Goal: Transaction & Acquisition: Purchase product/service

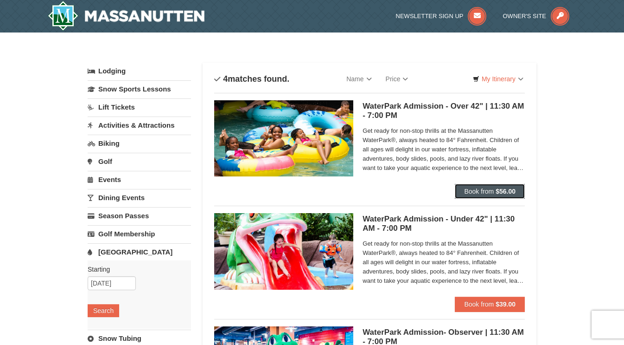
click at [491, 189] on span "Book from" at bounding box center [479, 190] width 30 height 7
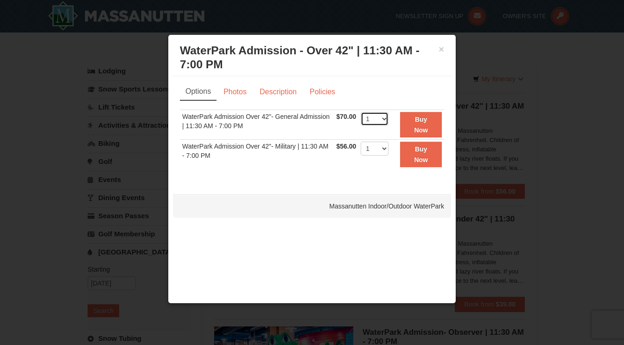
click at [383, 118] on select "1 2 3 4 5 6 7 8 9 10 11 12 13 14 15 16 17 18 19 20 21 22" at bounding box center [375, 119] width 28 height 14
select select "12"
click at [424, 125] on button "Buy Now" at bounding box center [421, 125] width 42 height 26
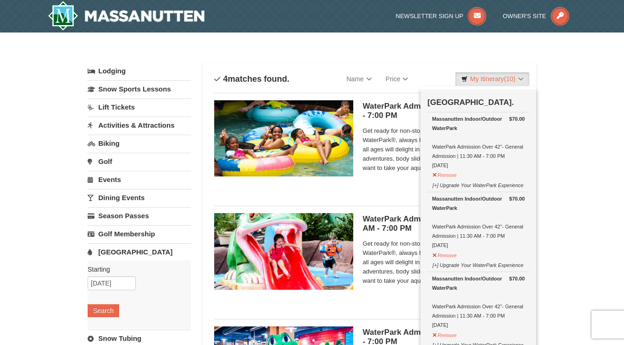
click at [569, 225] on div "× Categories List Filter My Itinerary (10) Check Out Now [GEOGRAPHIC_DATA]. $70…" at bounding box center [312, 309] width 624 height 555
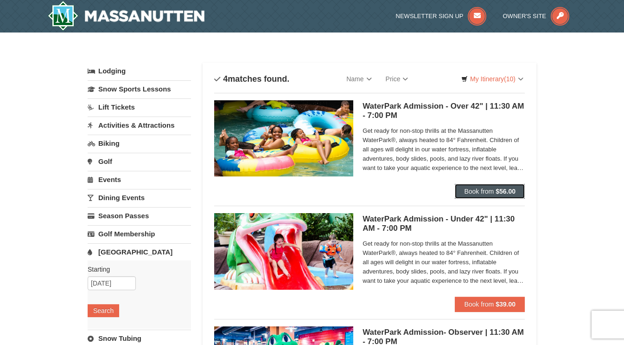
click at [495, 189] on button "Book from $56.00" at bounding box center [490, 191] width 70 height 15
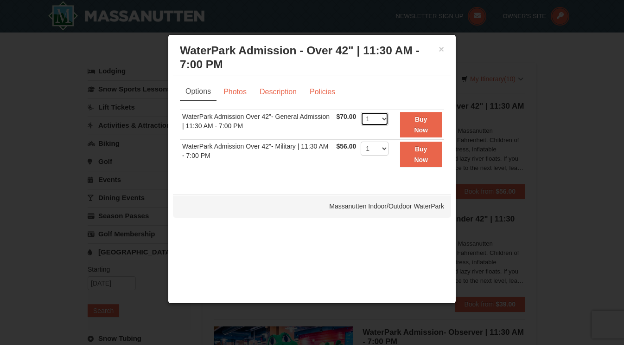
click at [371, 120] on select "1 2 3 4 5 6 7 8 9 10 11 12 13 14 15 16 17 18 19 20 21 22" at bounding box center [375, 119] width 28 height 14
click at [373, 122] on select "1 2 3 4 5 6 7 8 9 10 11 12 13 14 15 16 17 18 19 20 21 22" at bounding box center [375, 119] width 28 height 14
select select "11"
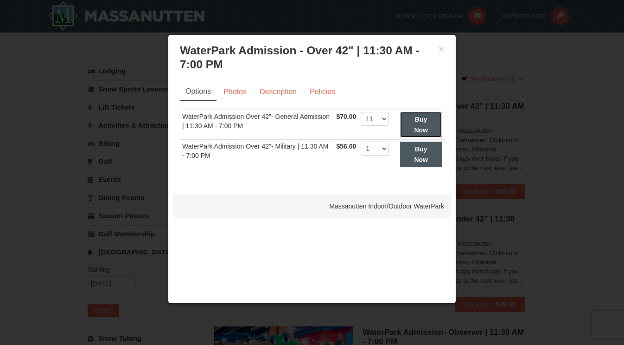
click at [419, 123] on button "Buy Now" at bounding box center [421, 125] width 42 height 26
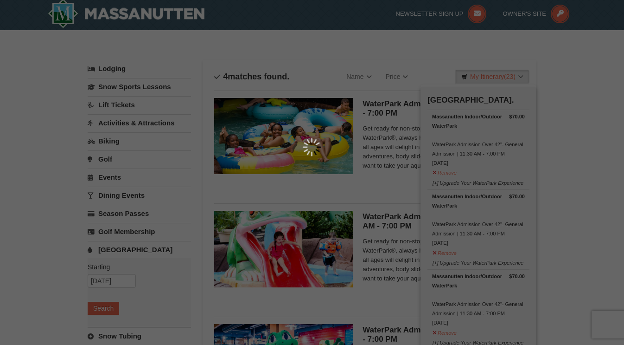
scroll to position [3, 0]
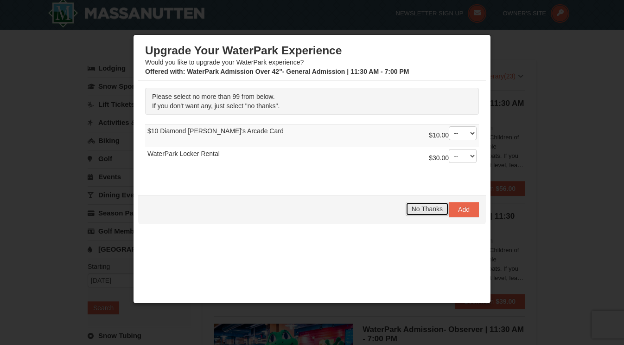
click at [417, 207] on span "No Thanks" at bounding box center [427, 208] width 31 height 7
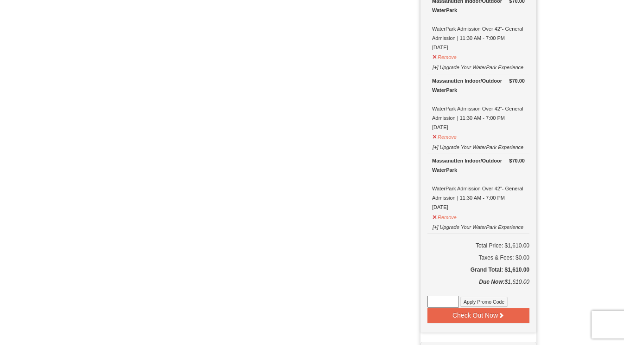
scroll to position [1737, 0]
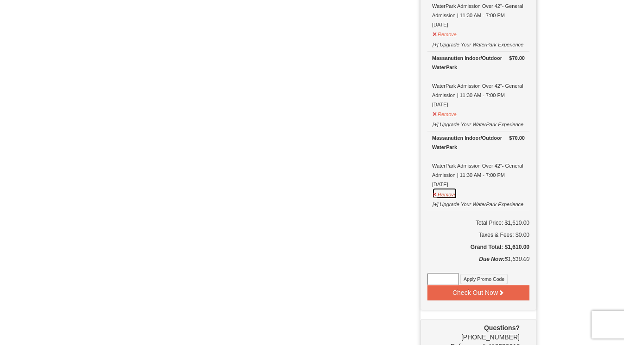
click at [441, 187] on button "Remove" at bounding box center [444, 193] width 25 height 12
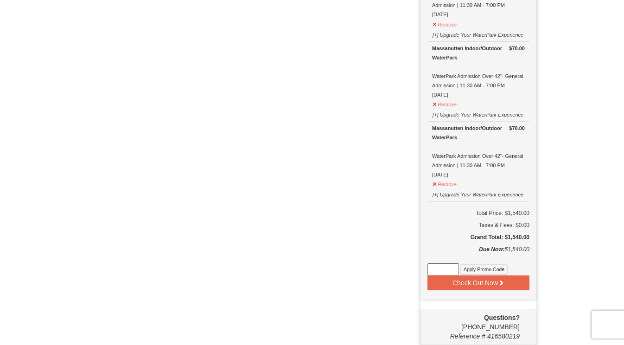
scroll to position [1658, 0]
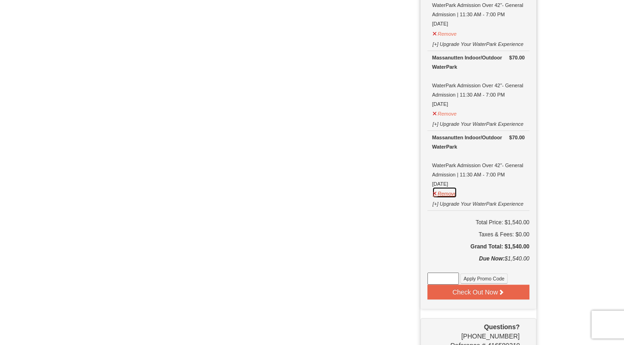
click at [446, 186] on button "Remove" at bounding box center [444, 192] width 25 height 12
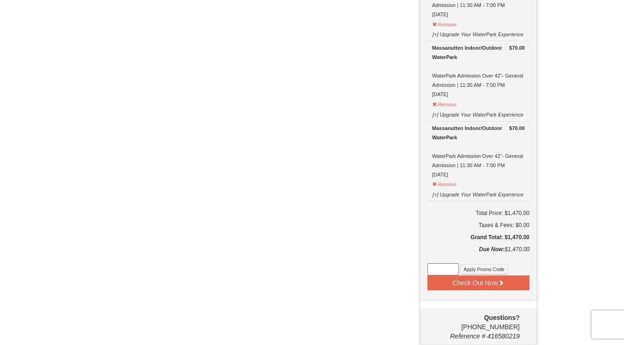
scroll to position [1579, 0]
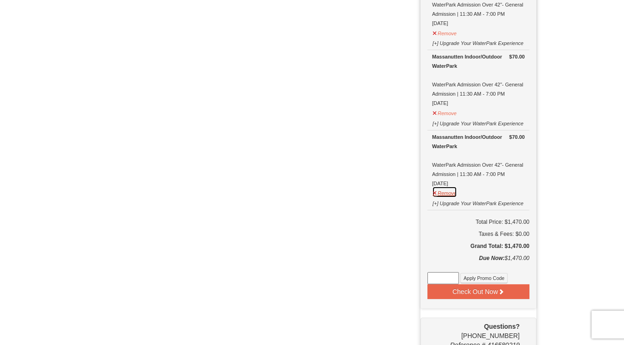
click at [442, 186] on button "Remove" at bounding box center [444, 192] width 25 height 12
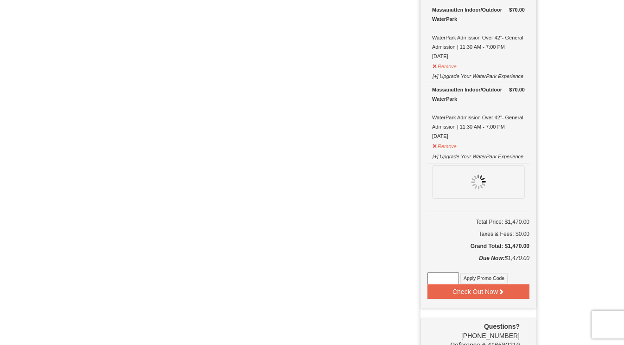
scroll to position [1499, 0]
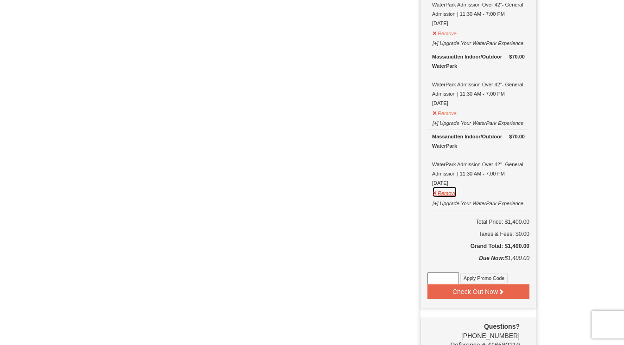
click at [443, 186] on button "Remove" at bounding box center [444, 192] width 25 height 12
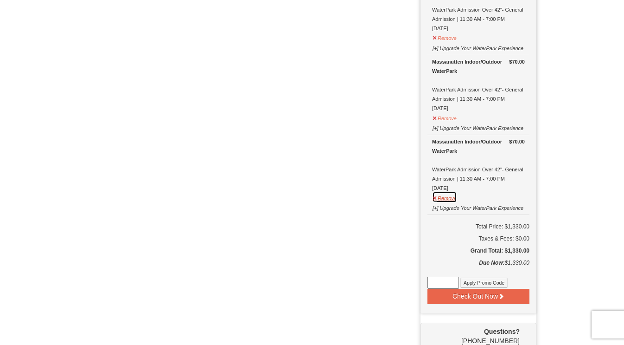
click at [449, 191] on button "Remove" at bounding box center [444, 197] width 25 height 12
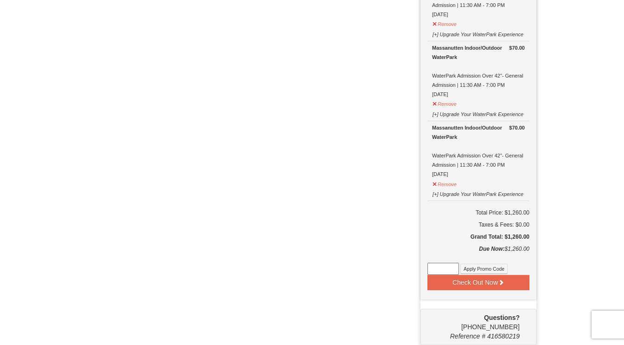
scroll to position [1341, 0]
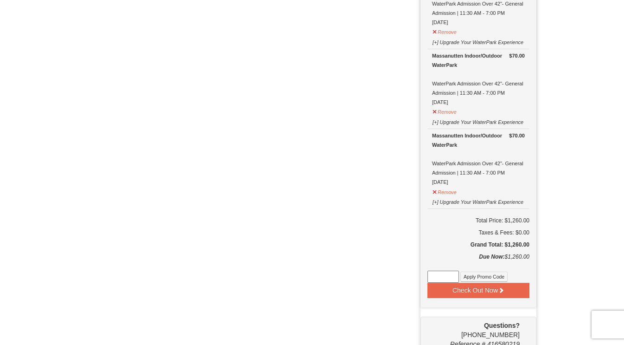
click at [446, 137] on div "Massanutten Indoor/Outdoor WaterPark" at bounding box center [478, 140] width 93 height 19
click at [450, 186] on button "Remove" at bounding box center [444, 191] width 25 height 12
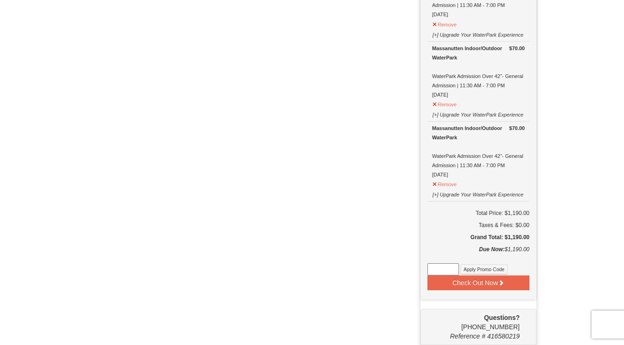
scroll to position [1261, 0]
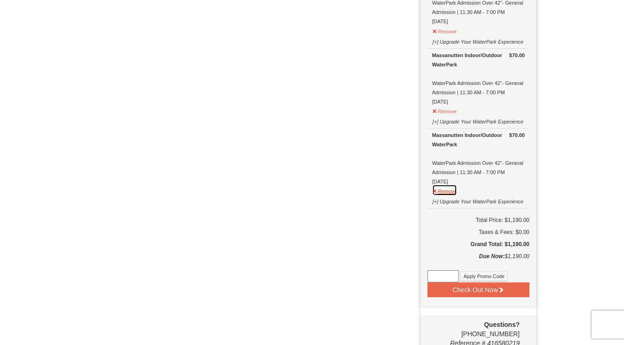
click at [447, 185] on button "Remove" at bounding box center [444, 190] width 25 height 12
click at [445, 184] on button "Remove" at bounding box center [444, 190] width 25 height 12
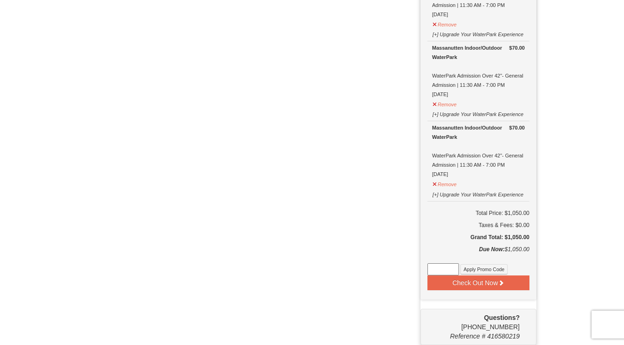
scroll to position [1102, 0]
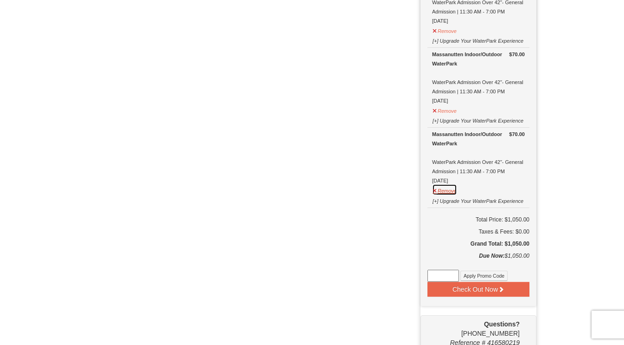
click at [450, 184] on button "Remove" at bounding box center [444, 190] width 25 height 12
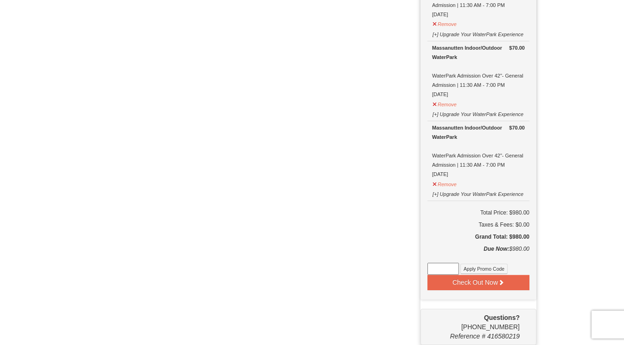
scroll to position [1023, 0]
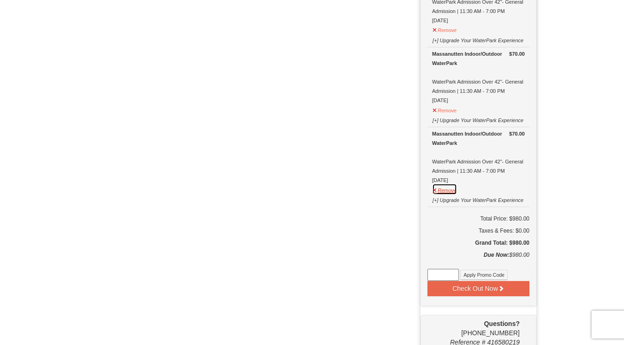
click at [449, 184] on button "Remove" at bounding box center [444, 189] width 25 height 12
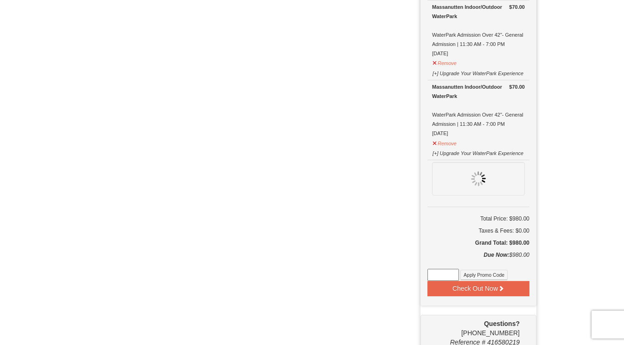
scroll to position [943, 0]
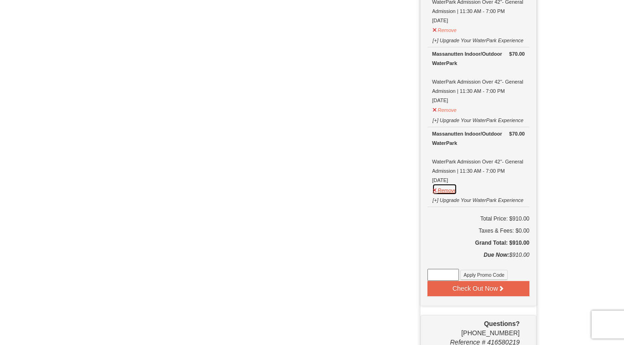
click at [449, 184] on button "Remove" at bounding box center [444, 189] width 25 height 12
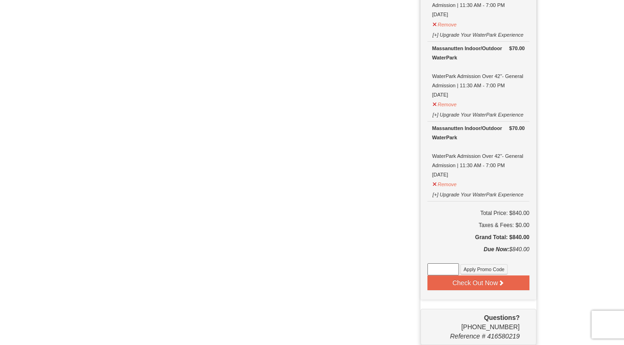
scroll to position [864, 0]
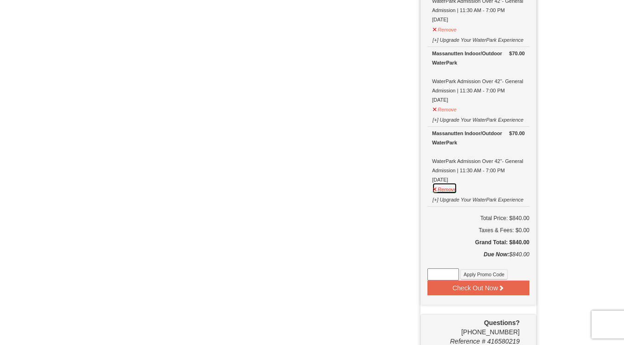
click at [447, 182] on button "Remove" at bounding box center [444, 188] width 25 height 12
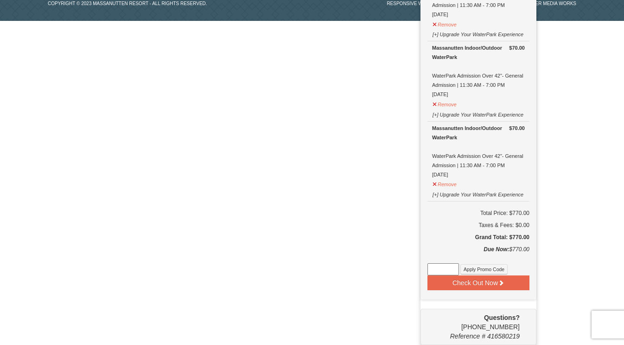
scroll to position [785, 0]
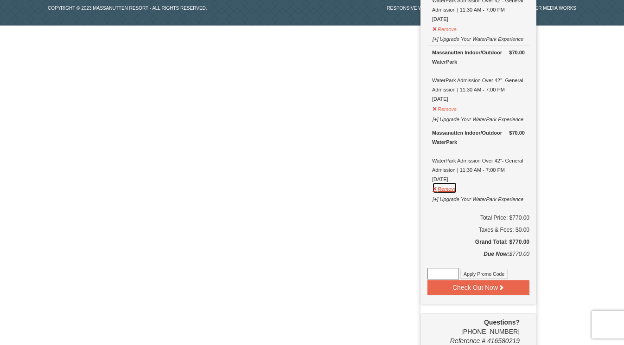
click at [446, 182] on button "Remove" at bounding box center [444, 188] width 25 height 12
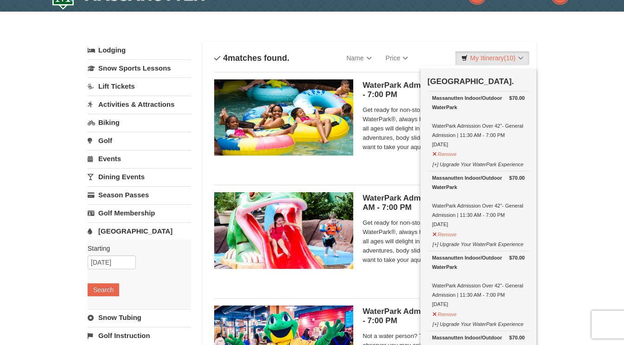
scroll to position [0, 0]
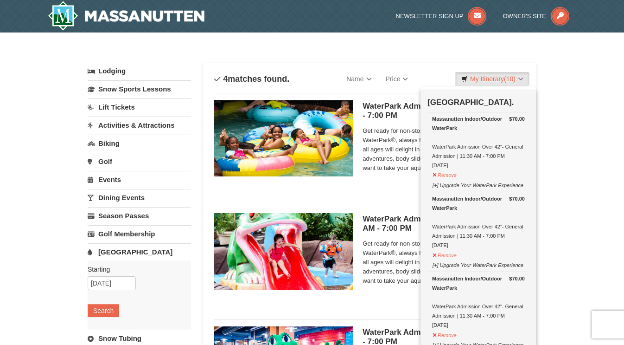
click at [421, 75] on div "Sort By Name Name (A to Z) Name (Z to A) Price Price (Low to High) Price (High …" at bounding box center [369, 79] width 311 height 19
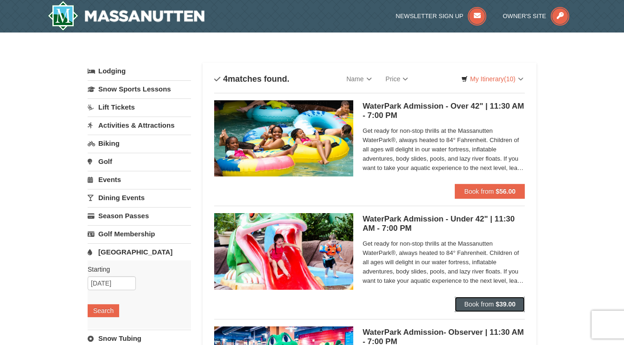
click at [494, 306] on button "Book from $39.00" at bounding box center [490, 303] width 70 height 15
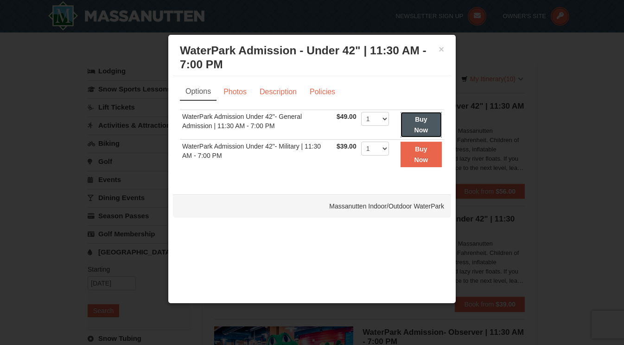
click at [415, 125] on strong "Buy Now" at bounding box center [422, 124] width 14 height 18
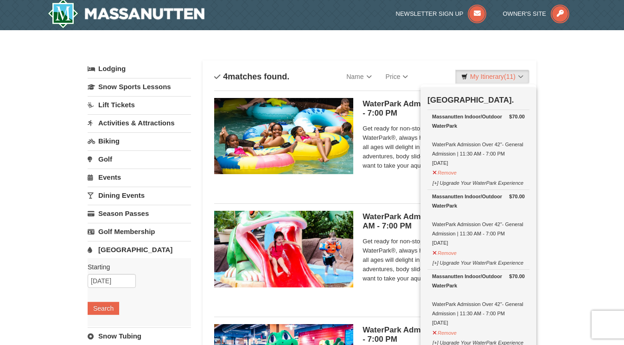
scroll to position [3, 0]
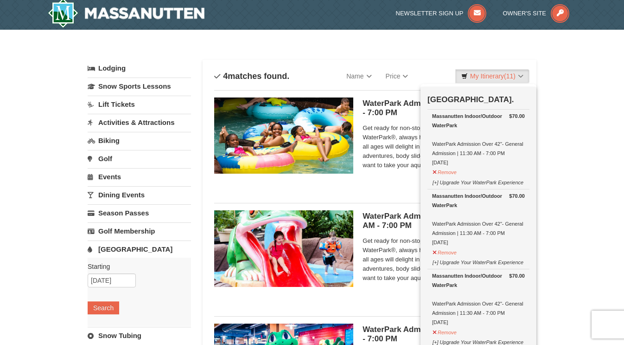
click at [328, 73] on link "Sort By" at bounding box center [276, 76] width 125 height 19
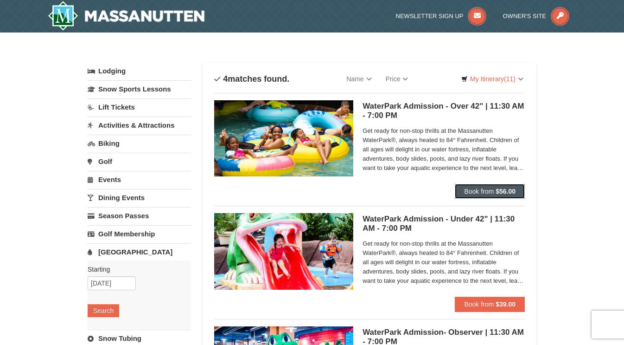
click at [469, 190] on span "Book from" at bounding box center [479, 190] width 30 height 7
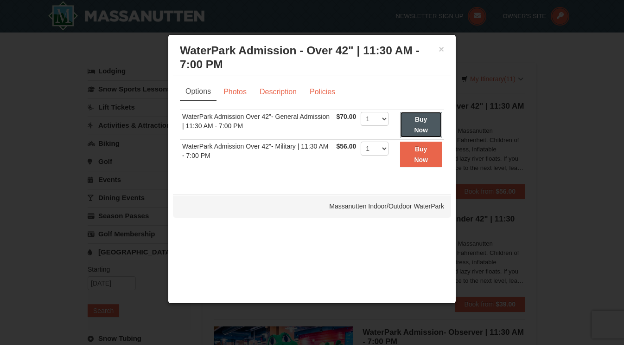
click at [427, 128] on strong "Buy Now" at bounding box center [421, 124] width 14 height 18
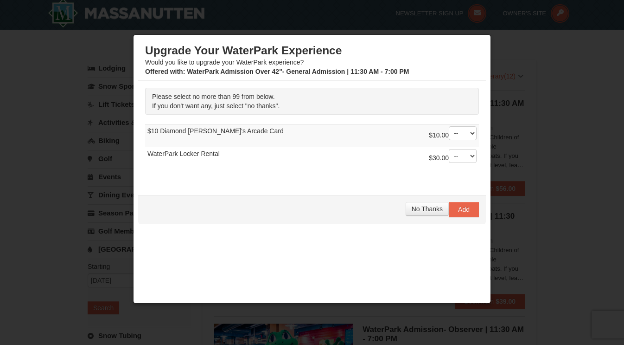
scroll to position [1, 0]
click at [428, 211] on span "No Thanks" at bounding box center [427, 208] width 31 height 7
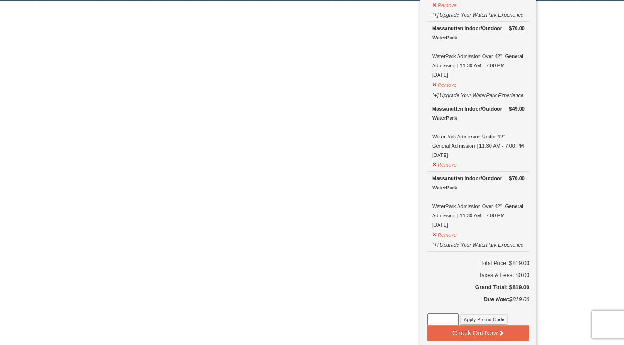
scroll to position [816, 0]
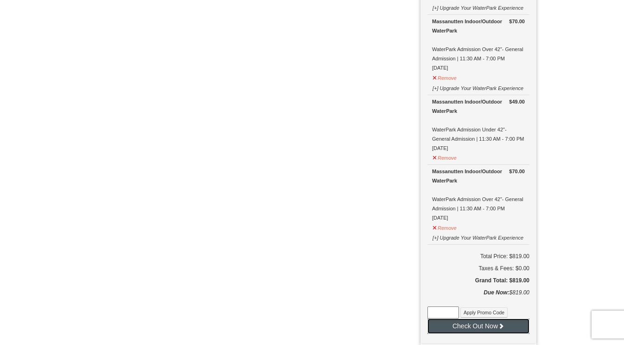
click at [511, 318] on button "Check Out Now" at bounding box center [479, 325] width 102 height 15
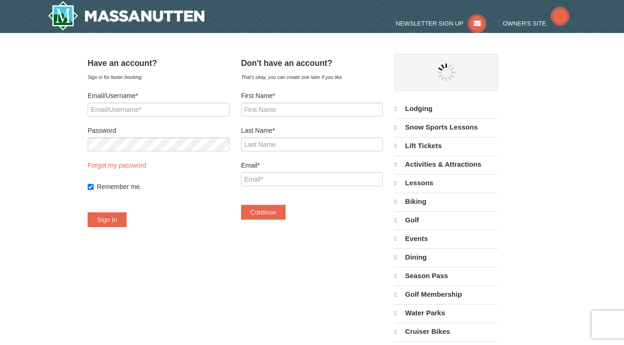
select select "10"
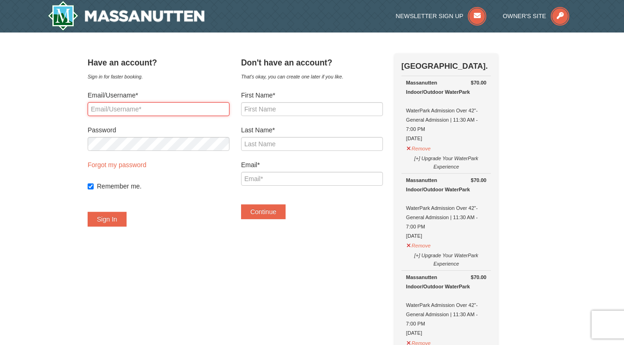
type input "crborders2@gmail.com"
select select "10"
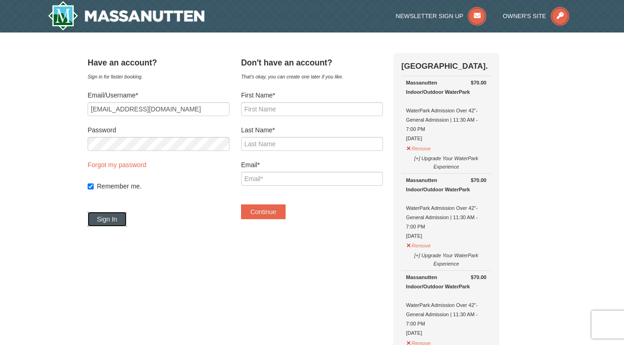
click at [117, 219] on button "Sign In" at bounding box center [107, 218] width 39 height 15
click at [108, 219] on button "Try Again" at bounding box center [111, 218] width 46 height 15
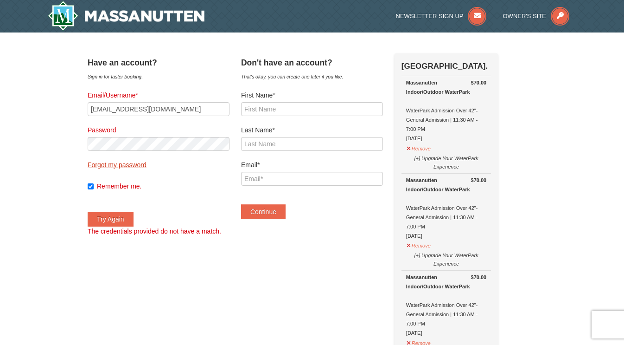
click at [109, 165] on link "Forgot my password" at bounding box center [117, 164] width 59 height 7
type input "crborders2@gmail.com"
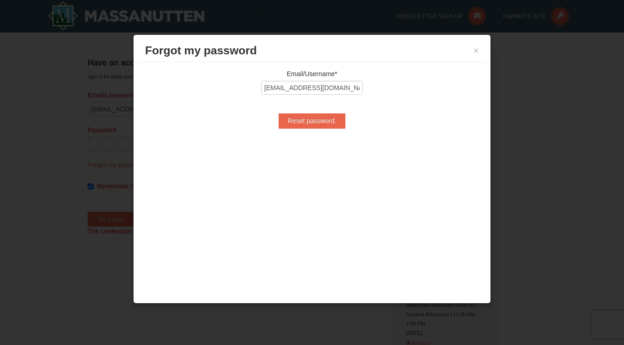
click at [317, 128] on div "Email/Username* crborders2@gmail.com Reset password. Username Temporary Passwor…" at bounding box center [312, 98] width 348 height 73
click at [311, 120] on input "Reset password." at bounding box center [312, 120] width 67 height 15
type input "Processing..."
type input "crborders2@gmail.com"
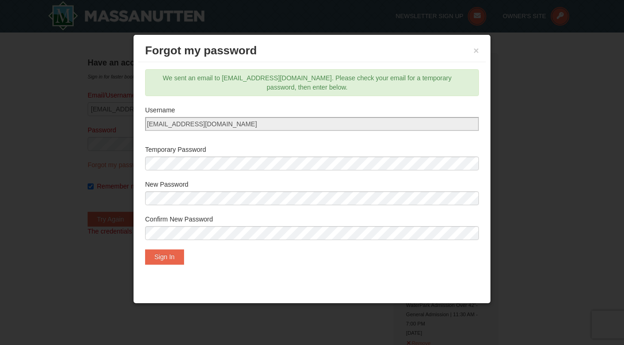
click at [261, 145] on label "Temporary Password" at bounding box center [312, 149] width 334 height 9
click at [161, 258] on button "Sign In" at bounding box center [164, 256] width 39 height 15
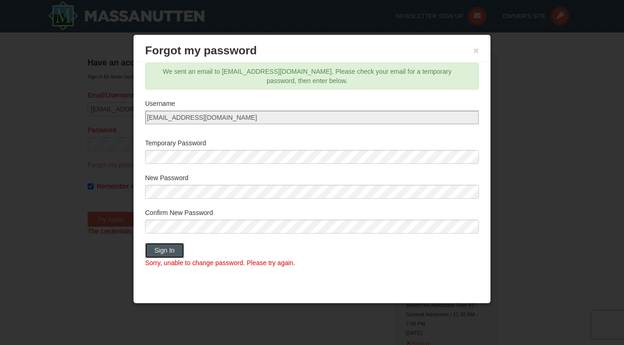
click at [172, 244] on button "Sign In" at bounding box center [164, 250] width 39 height 15
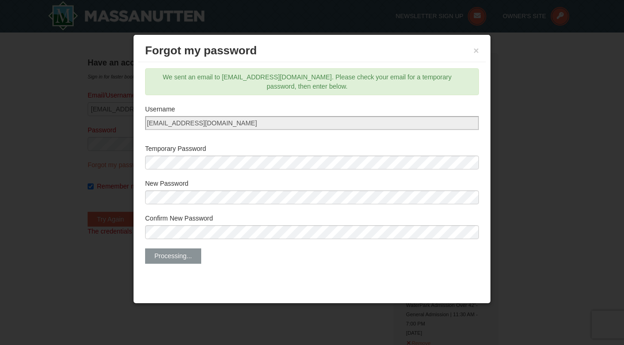
scroll to position [0, 0]
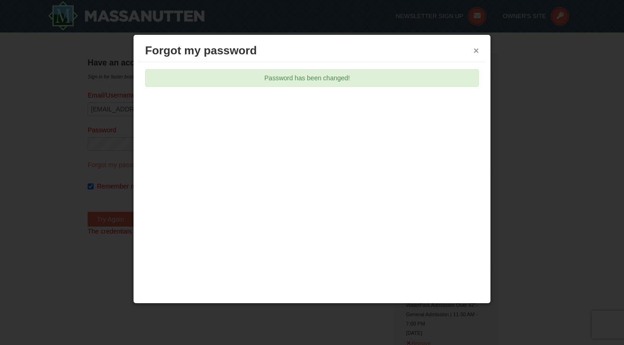
click at [476, 51] on button "×" at bounding box center [476, 50] width 6 height 9
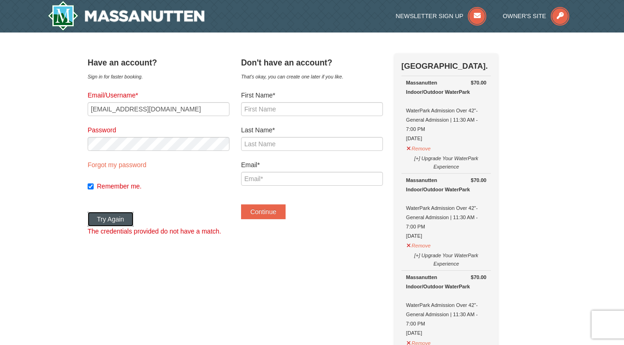
click at [110, 215] on button "Try Again" at bounding box center [111, 218] width 46 height 15
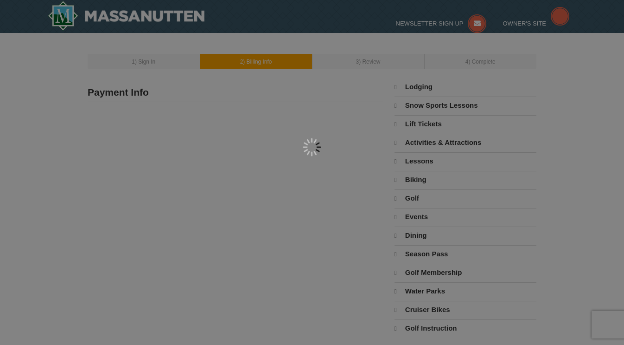
select select "10"
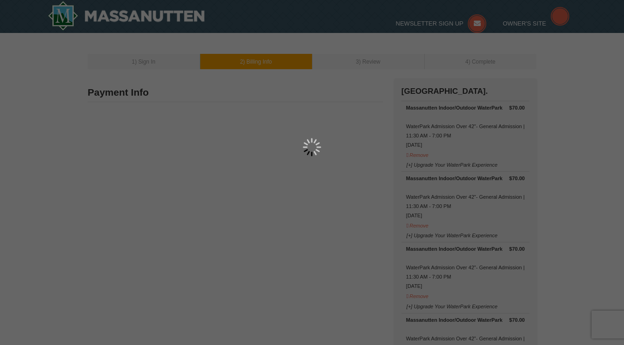
type input "Christine Borders"
type input "505 13th Avenue"
type input "Huntington"
type input "25701"
type input "304"
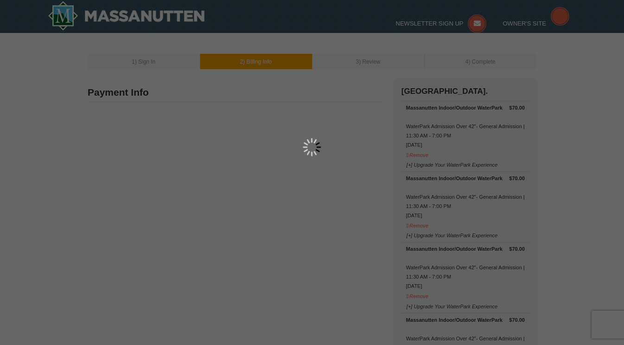
type input "617"
type input "6833"
type input "crborders2@gmail.com"
select select "WV"
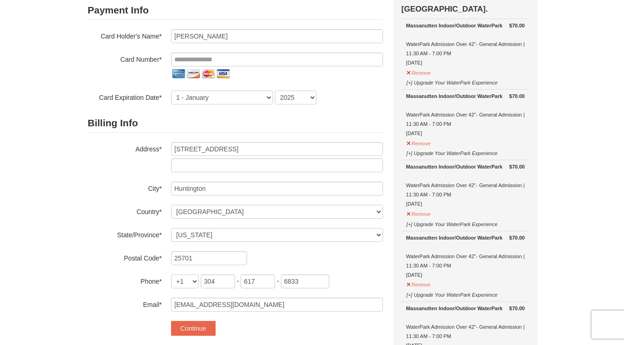
scroll to position [95, 0]
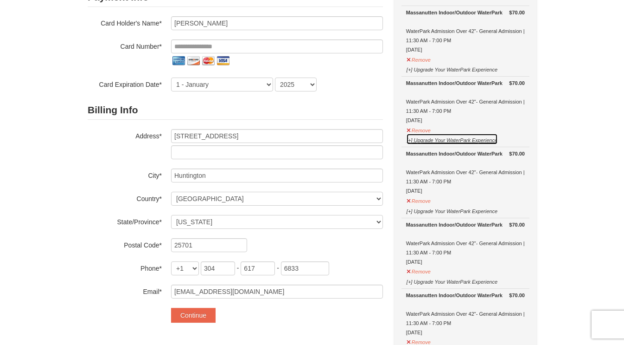
click at [409, 139] on button "[+] Upgrade Your WaterPark Experience" at bounding box center [452, 139] width 92 height 12
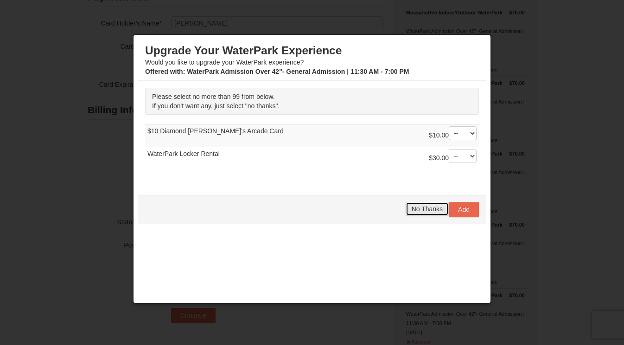
click at [431, 208] on span "No Thanks" at bounding box center [427, 208] width 31 height 7
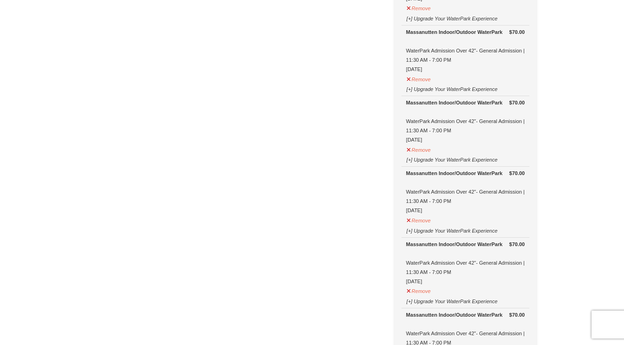
scroll to position [0, 0]
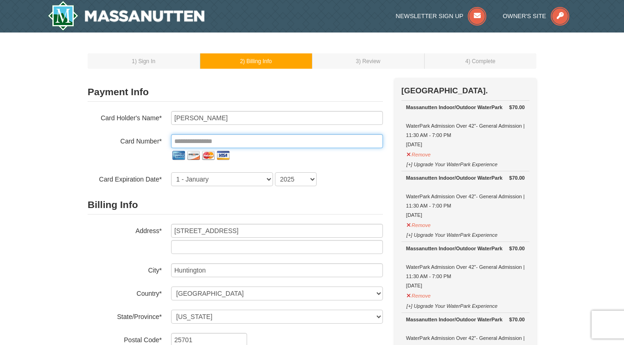
click at [198, 140] on input "tel" at bounding box center [277, 141] width 212 height 14
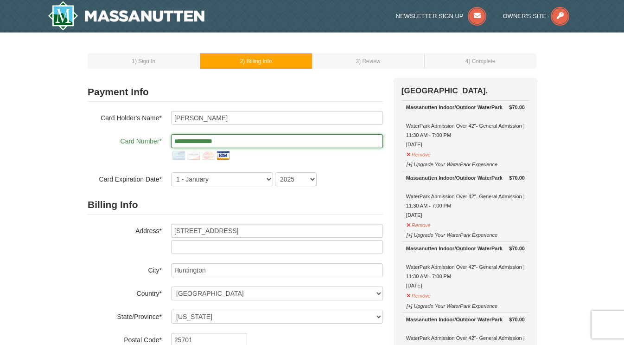
type input "**********"
click at [130, 153] on div "**********" at bounding box center [235, 148] width 295 height 29
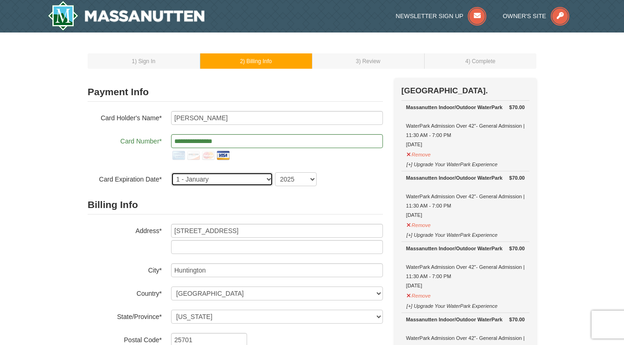
click at [210, 178] on select "1 - January 2 - February 3 - March 4 - April 5 - May 6 - June 7 - July 8 - Augu…" at bounding box center [222, 179] width 102 height 14
select select "9"
click at [290, 179] on select "2025 2026 2027 2028 2029 2030 2031 2032 2033 2034" at bounding box center [296, 179] width 42 height 14
select select "2030"
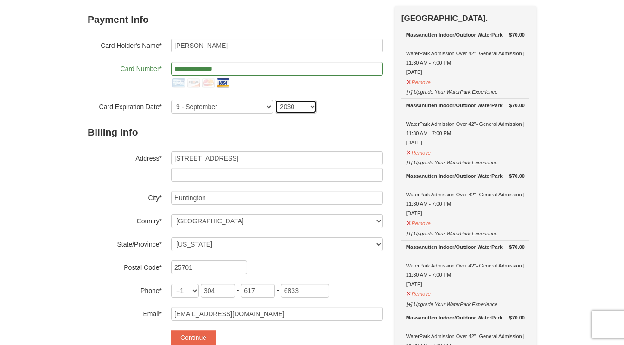
scroll to position [139, 0]
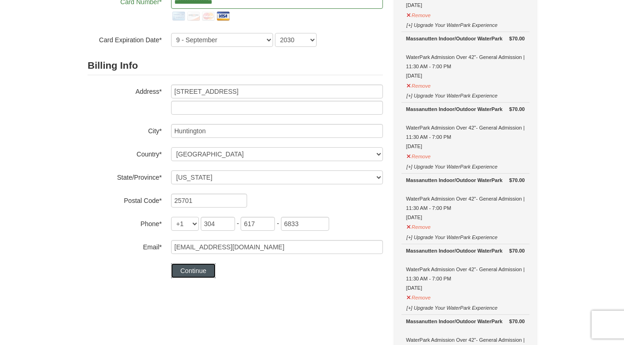
click at [189, 272] on button "Continue" at bounding box center [193, 270] width 45 height 15
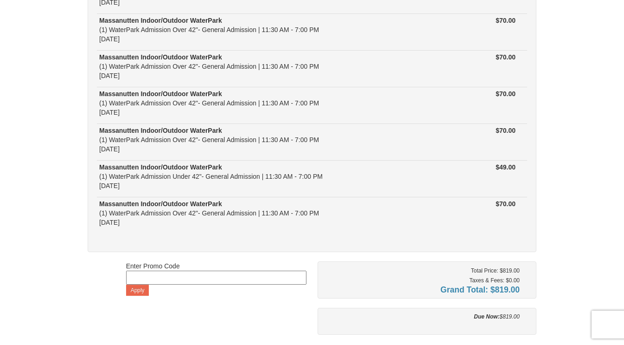
scroll to position [410, 0]
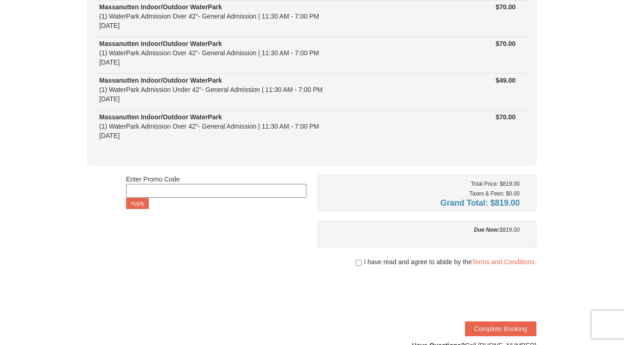
click at [360, 257] on div "I have read and agree to abide by the Terms and Conditions." at bounding box center [427, 261] width 219 height 9
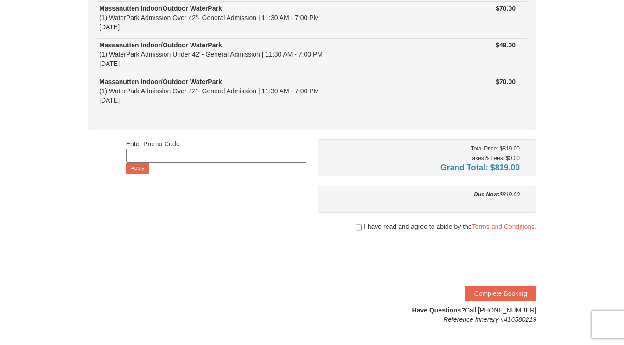
scroll to position [439, 0]
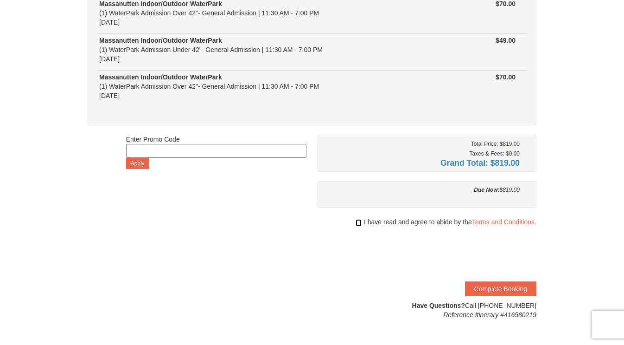
click at [358, 220] on input "checkbox" at bounding box center [359, 222] width 6 height 7
checkbox input "true"
click at [518, 286] on button "Complete Booking" at bounding box center [500, 288] width 71 height 15
